Goal: Task Accomplishment & Management: Use online tool/utility

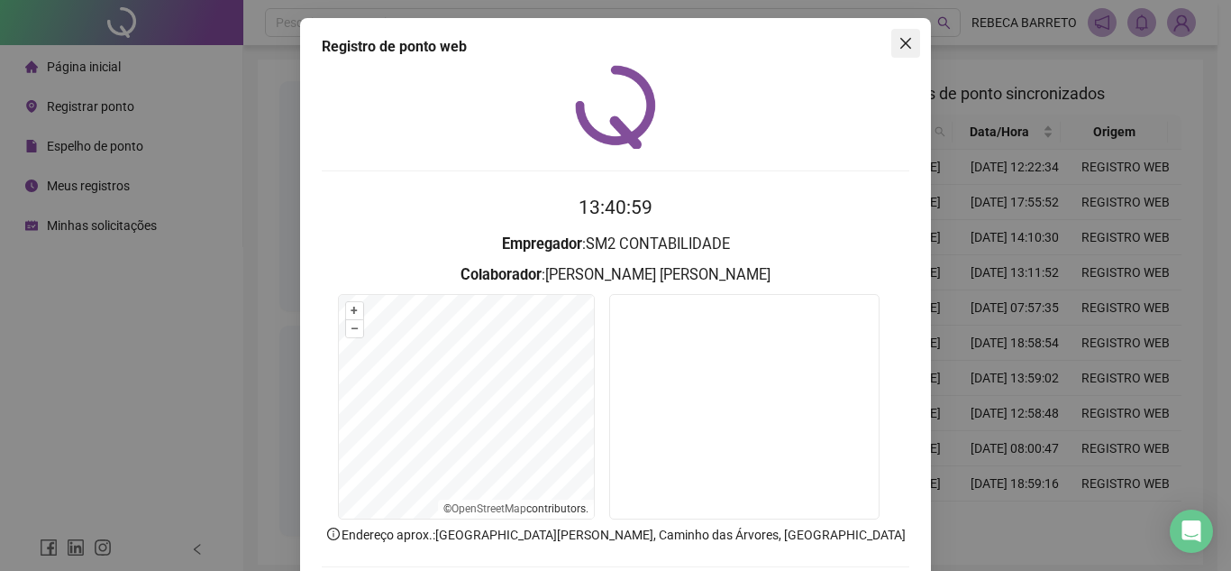
click at [901, 42] on icon "close" at bounding box center [906, 43] width 14 height 14
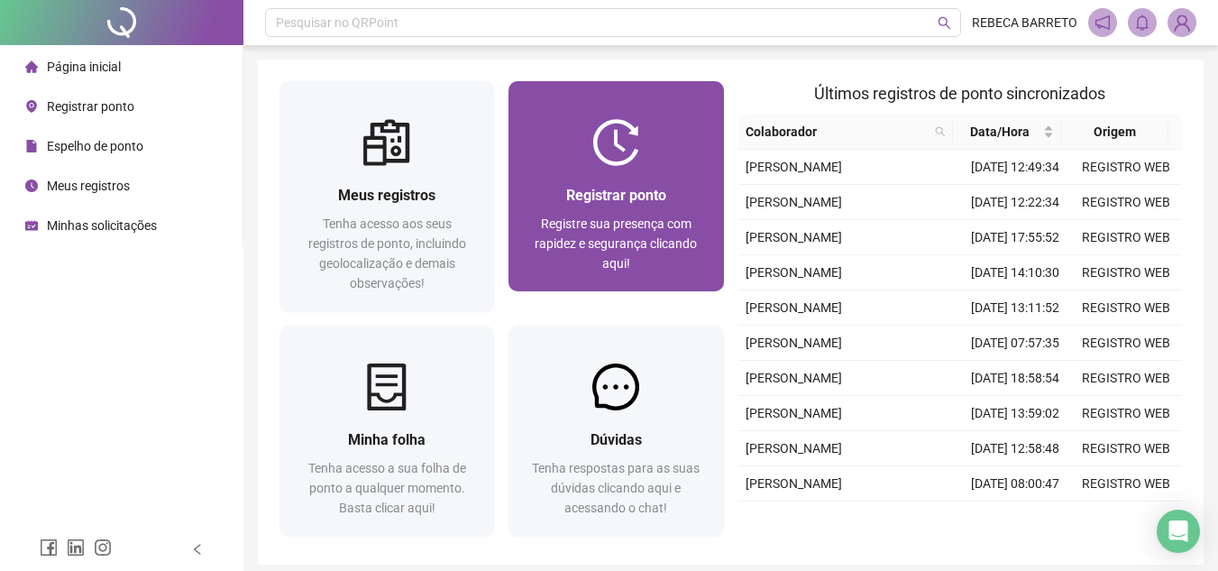
click at [589, 142] on div at bounding box center [615, 142] width 215 height 47
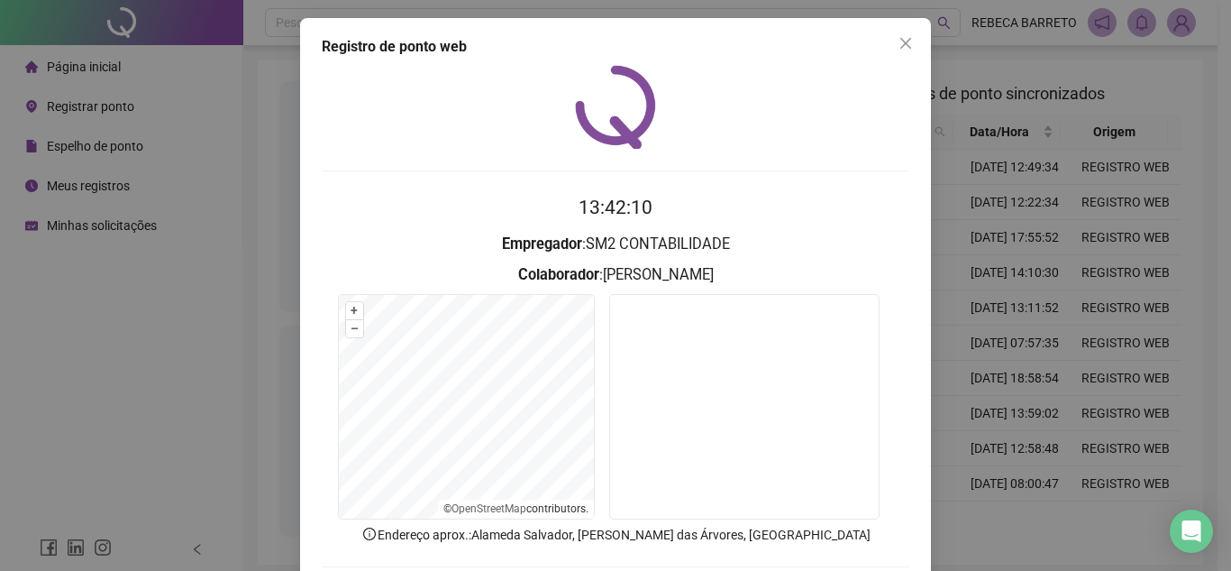
scroll to position [94, 0]
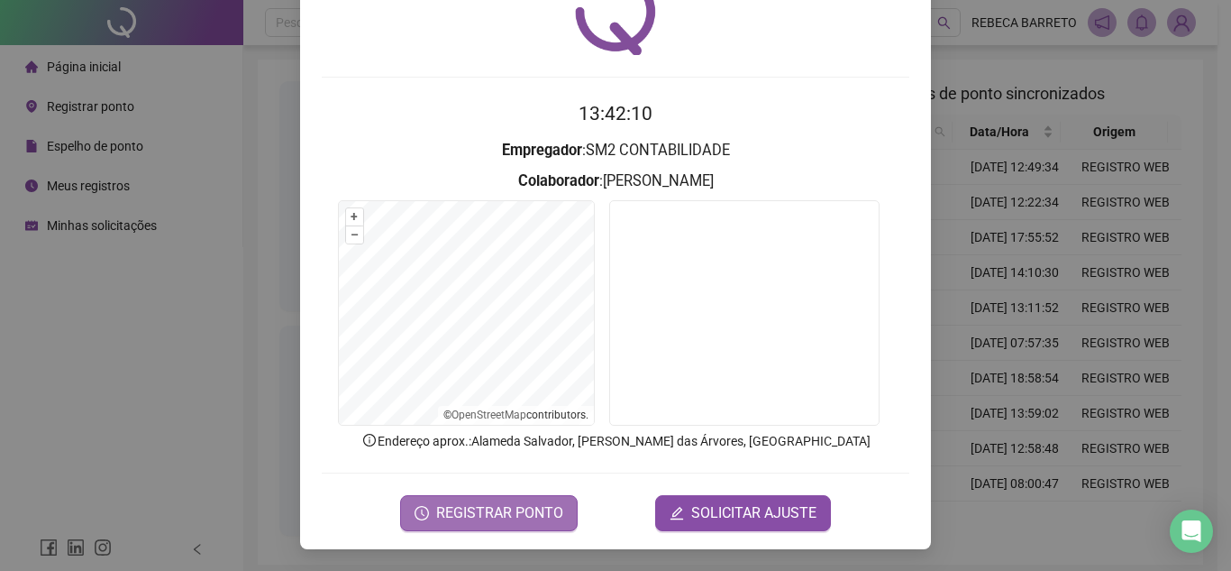
click at [507, 506] on span "REGISTRAR PONTO" at bounding box center [499, 513] width 127 height 22
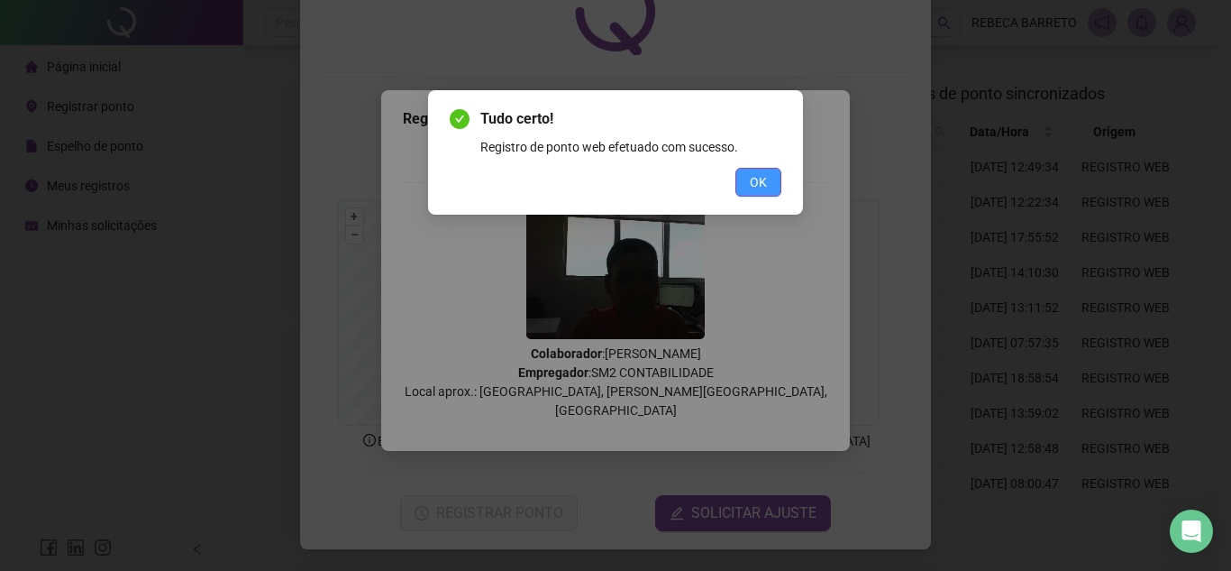
click at [760, 183] on span "OK" at bounding box center [758, 182] width 17 height 20
